Goal: Task Accomplishment & Management: Use online tool/utility

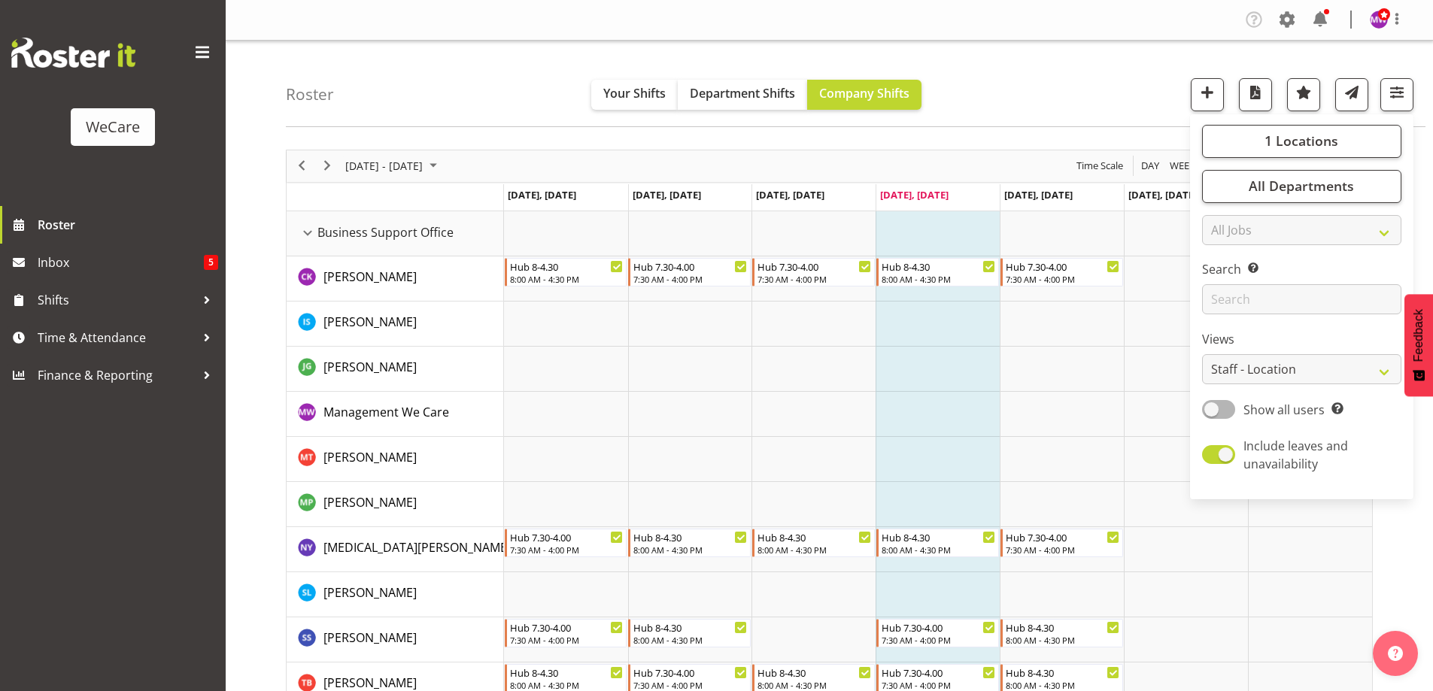
select select "location"
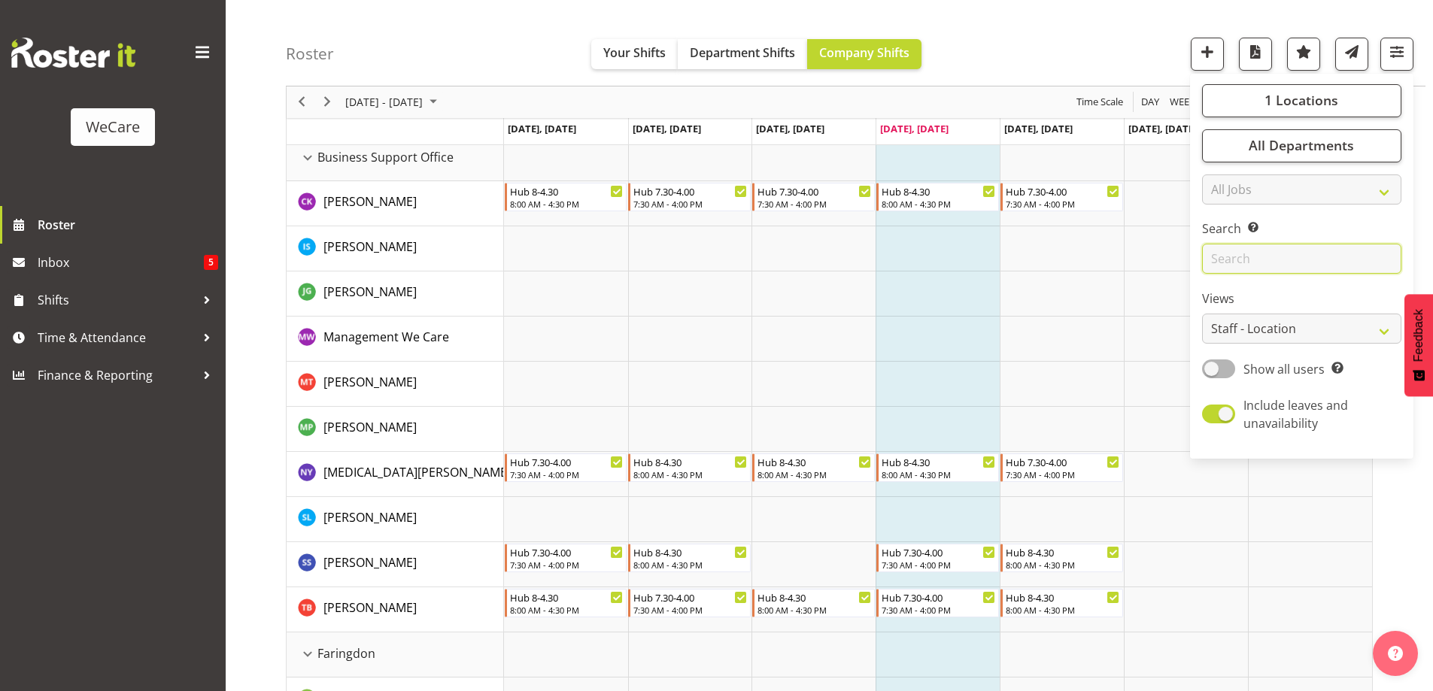
click at [1287, 259] on input "text" at bounding box center [1301, 259] width 199 height 30
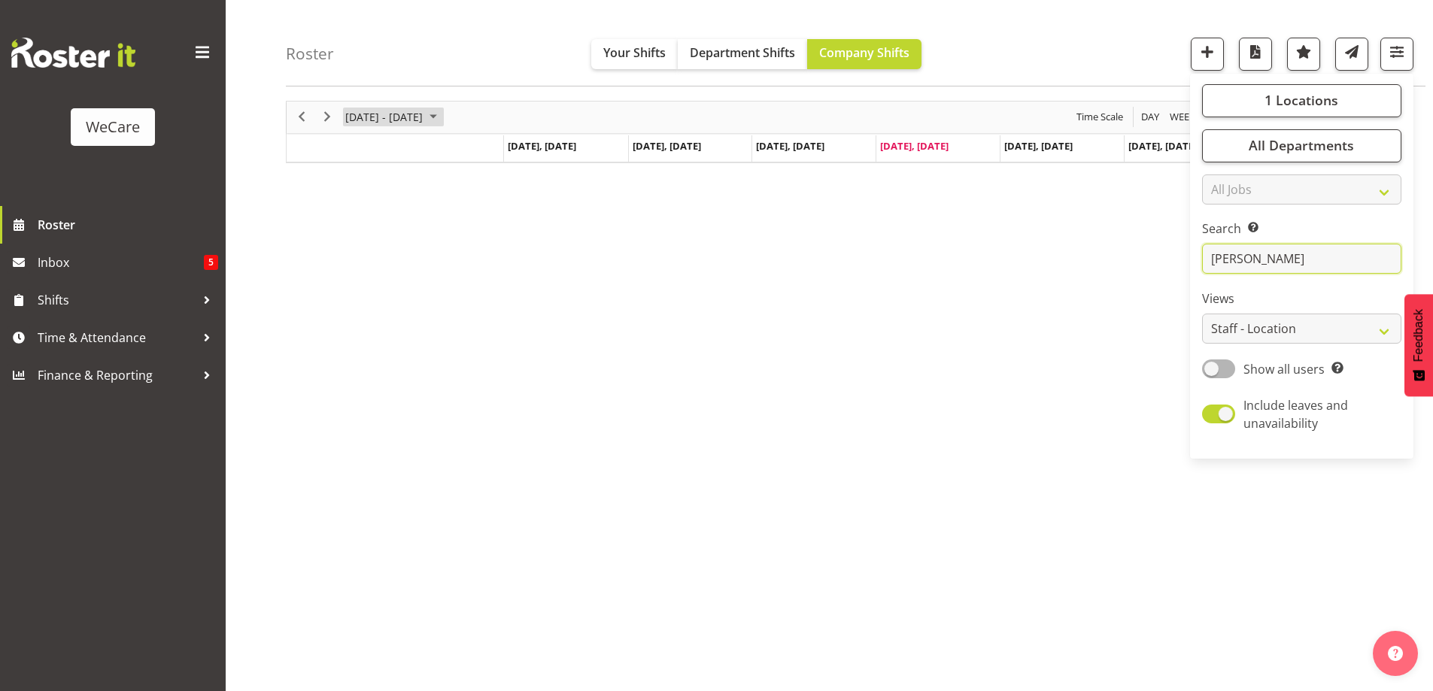
type input "[PERSON_NAME]"
click at [442, 116] on span "September 2025" at bounding box center [433, 117] width 18 height 19
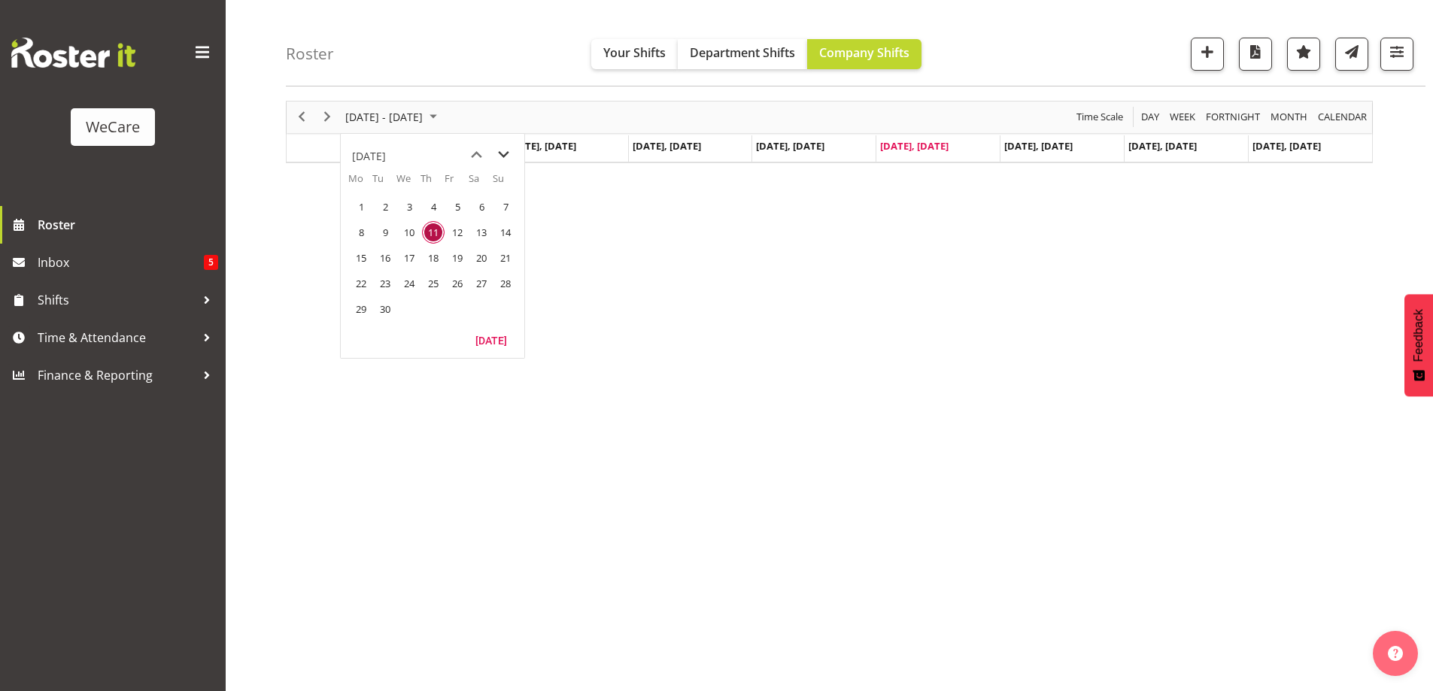
click at [499, 152] on span "next month" at bounding box center [503, 154] width 26 height 27
click at [437, 211] on span "2" at bounding box center [433, 207] width 23 height 23
click at [1399, 41] on button "button" at bounding box center [1396, 54] width 33 height 33
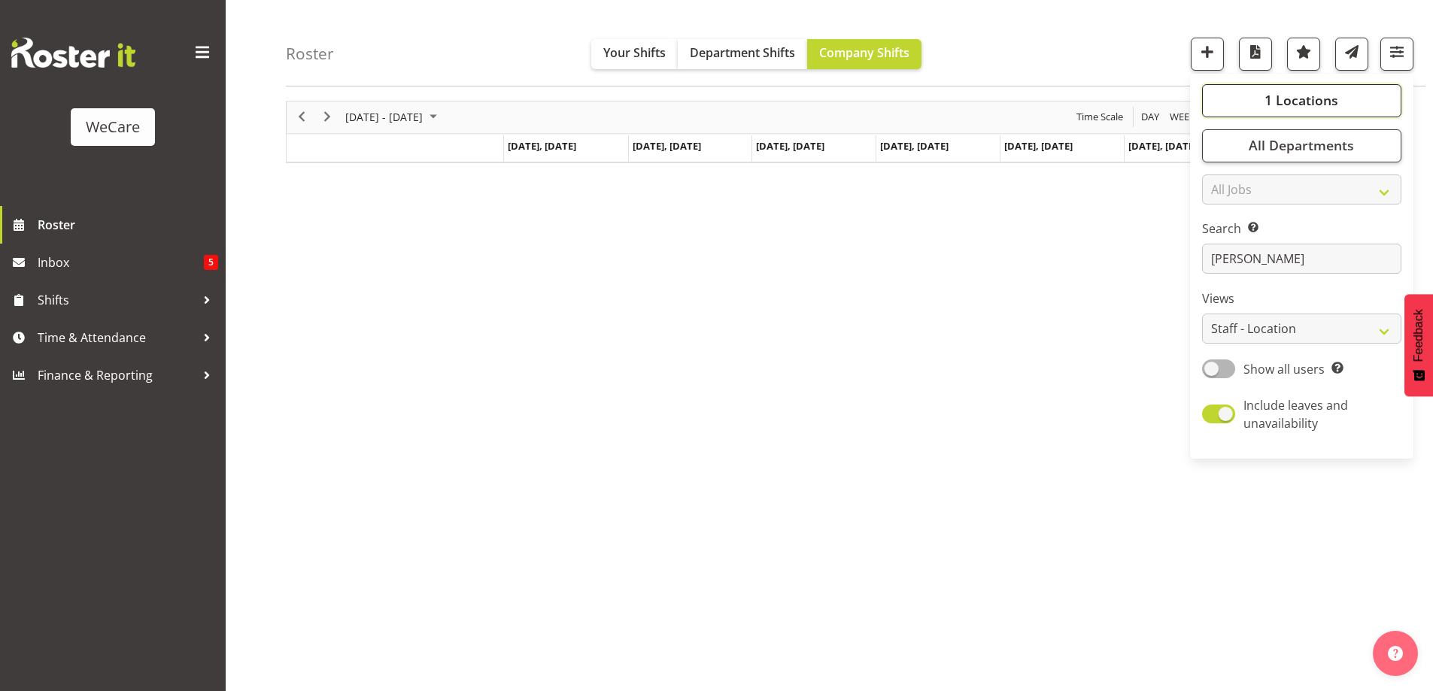
click at [1337, 103] on span "1 Locations" at bounding box center [1301, 101] width 74 height 18
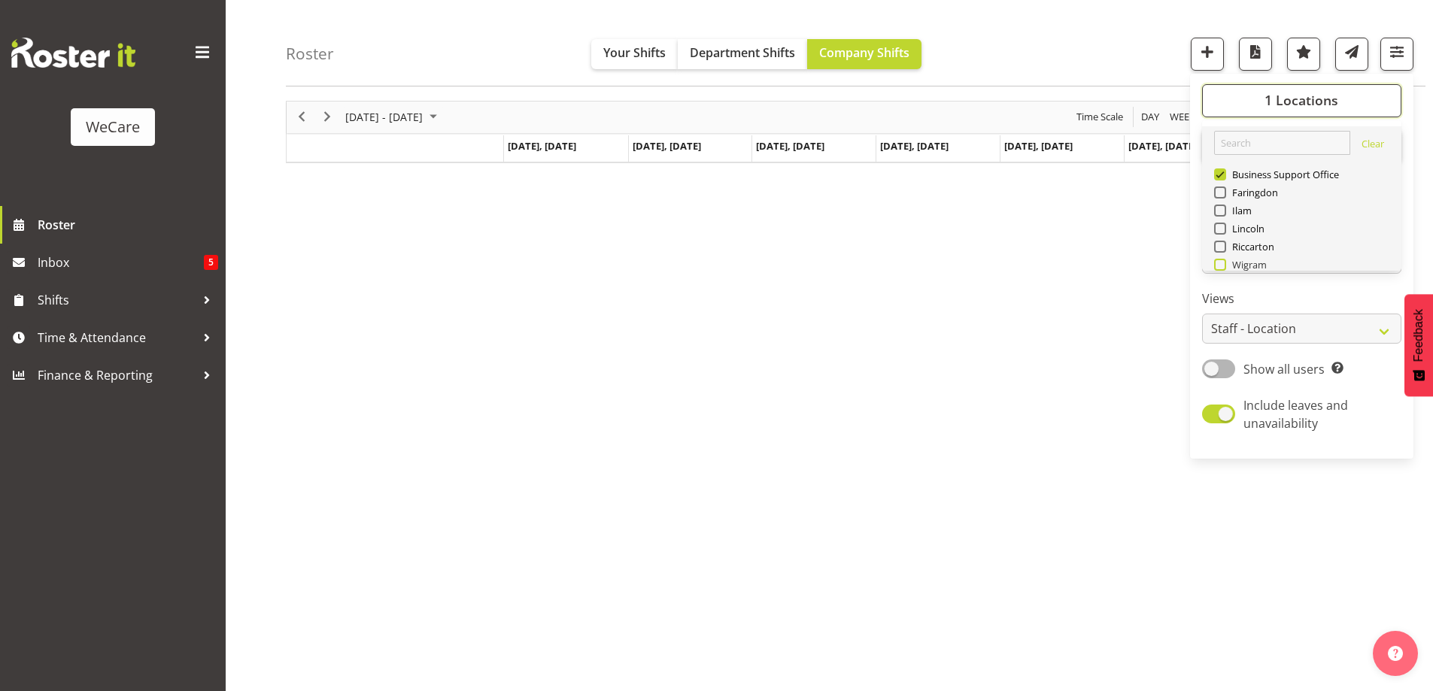
scroll to position [54, 0]
click at [1259, 241] on span "Select All" at bounding box center [1245, 246] width 47 height 14
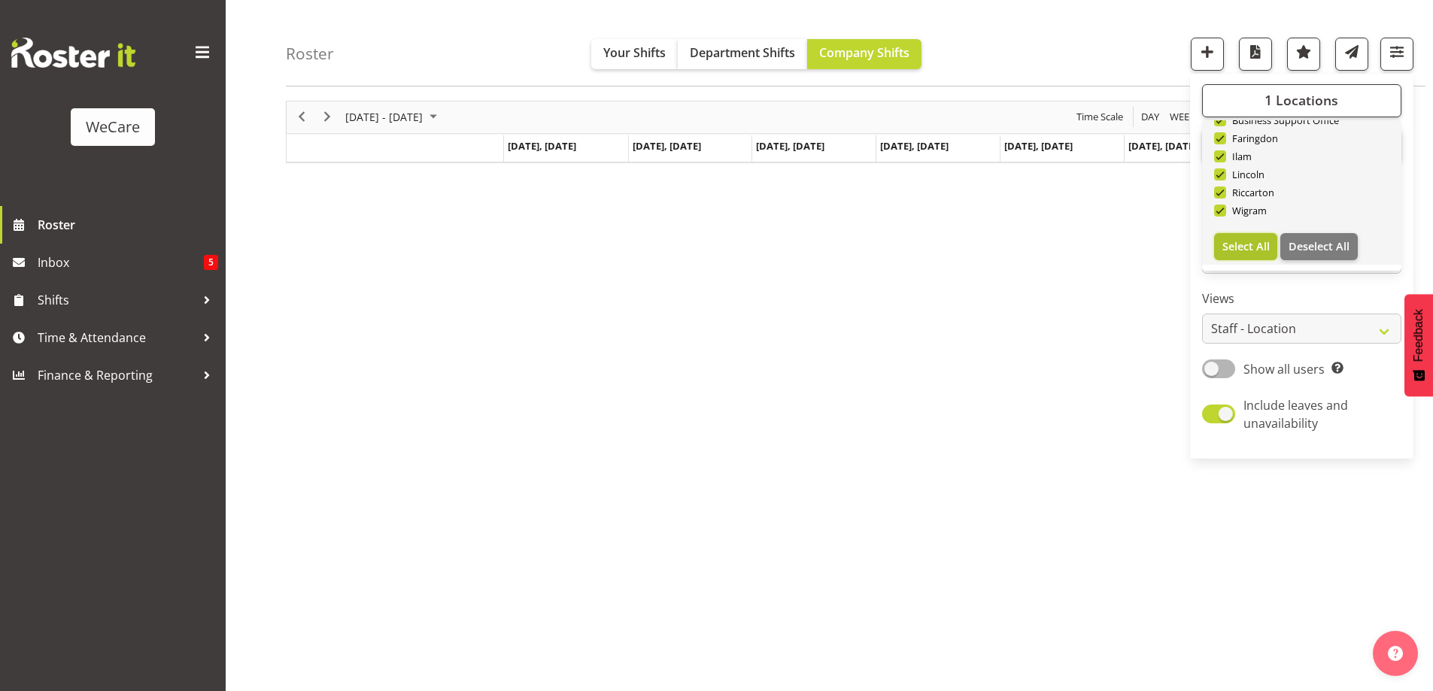
checkbox input "true"
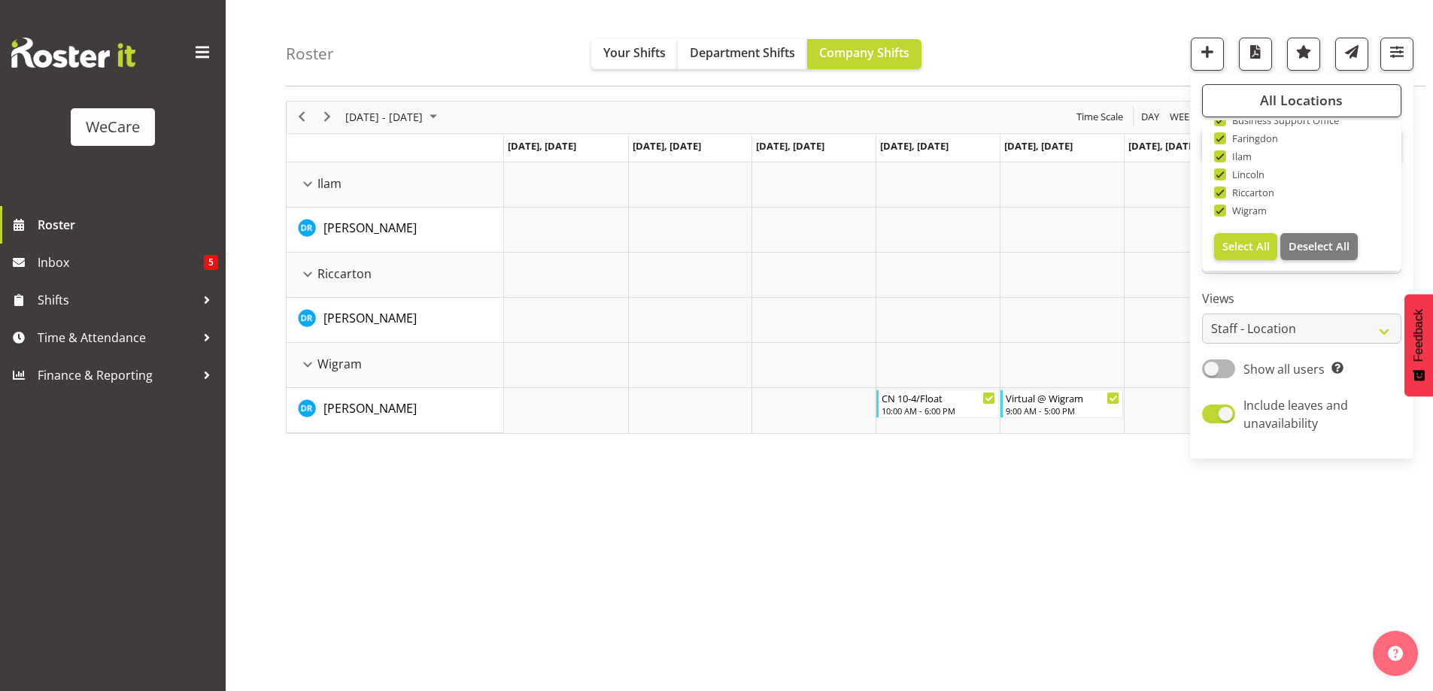
click at [1043, 33] on div "Roster Your Shifts Department Shifts Company Shifts All Locations Clear Busines…" at bounding box center [855, 43] width 1139 height 86
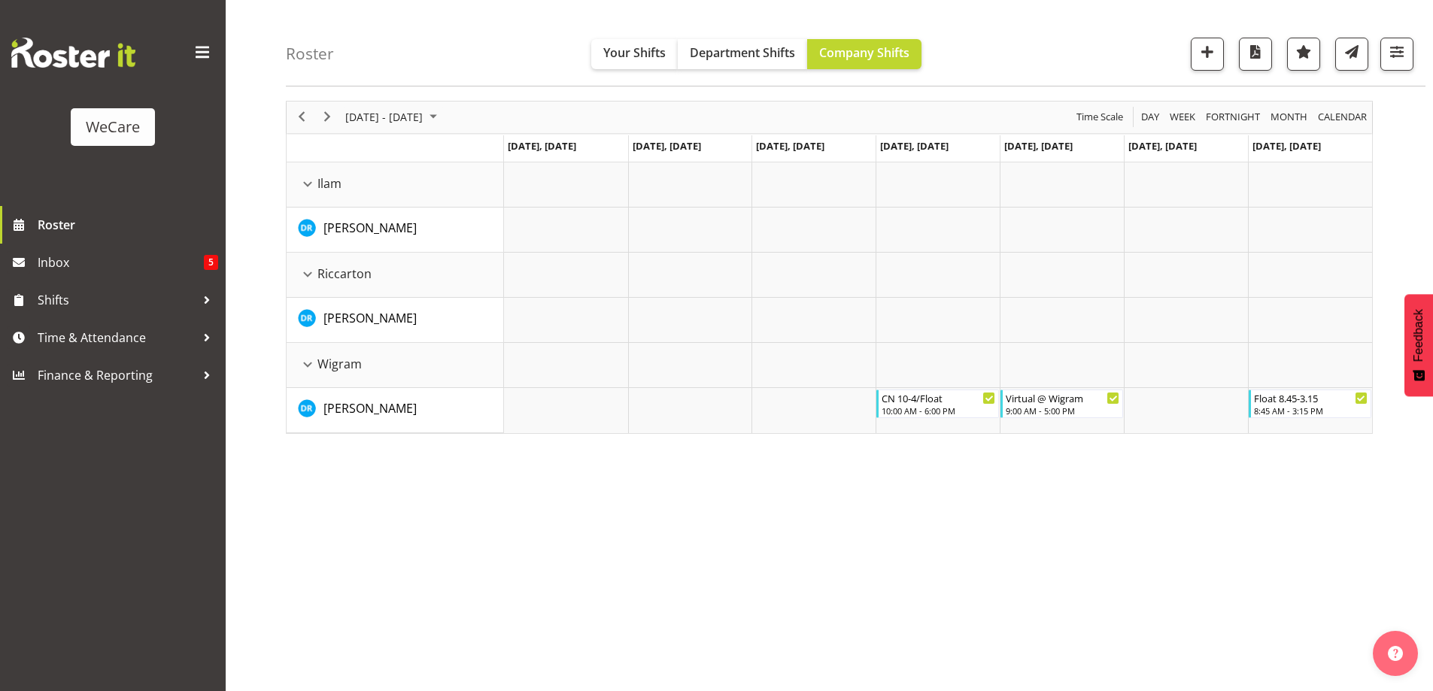
click at [877, 495] on div "[DATE] - [DATE] [DATE] Day Week Fortnight Month calendar Month Agenda Time Scal…" at bounding box center [859, 391] width 1147 height 602
